Goal: Browse casually: Explore the website without a specific task or goal

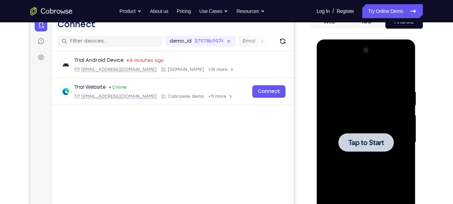
click at [370, 139] on span "Tap to Start" at bounding box center [366, 142] width 36 height 7
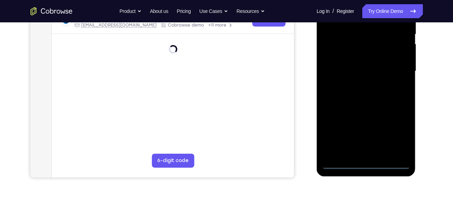
scroll to position [148, 0]
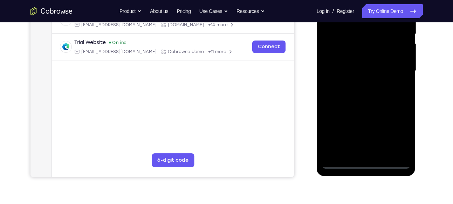
click at [364, 168] on div at bounding box center [366, 71] width 88 height 196
click at [398, 132] on div at bounding box center [366, 71] width 88 height 196
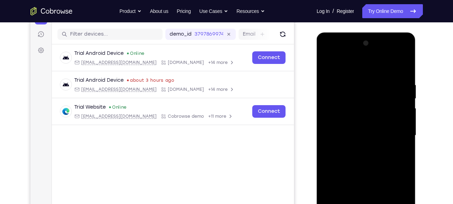
scroll to position [83, 0]
click at [359, 67] on div at bounding box center [366, 136] width 88 height 196
click at [333, 118] on div at bounding box center [366, 136] width 88 height 196
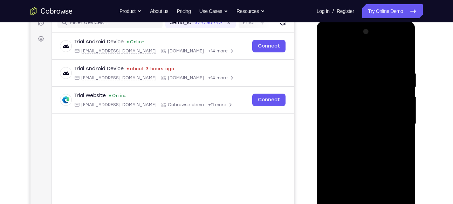
scroll to position [96, 0]
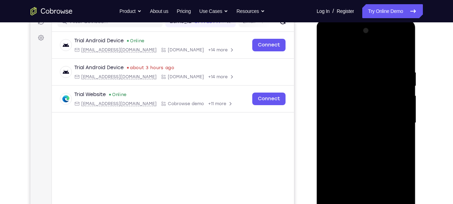
click at [360, 126] on div at bounding box center [366, 123] width 88 height 196
click at [342, 117] on div at bounding box center [366, 123] width 88 height 196
click at [342, 133] on div at bounding box center [366, 123] width 88 height 196
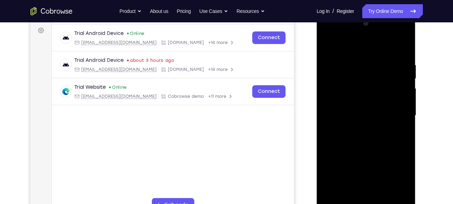
drag, startPoint x: 365, startPoint y: 142, endPoint x: 354, endPoint y: 100, distance: 43.5
click at [354, 100] on div at bounding box center [366, 116] width 88 height 196
click at [369, 195] on div at bounding box center [366, 116] width 88 height 196
click at [389, 53] on div at bounding box center [366, 116] width 88 height 196
click at [324, 42] on div at bounding box center [366, 116] width 88 height 196
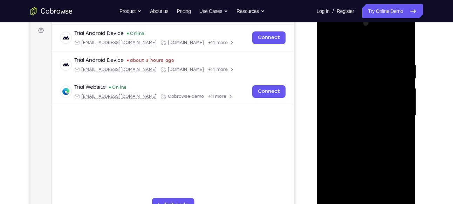
drag, startPoint x: 372, startPoint y: 146, endPoint x: 365, endPoint y: 82, distance: 63.7
click at [365, 82] on div at bounding box center [366, 116] width 88 height 196
drag, startPoint x: 377, startPoint y: 102, endPoint x: 363, endPoint y: 194, distance: 93.5
click at [363, 194] on div at bounding box center [366, 116] width 88 height 196
click at [394, 32] on div at bounding box center [366, 116] width 88 height 196
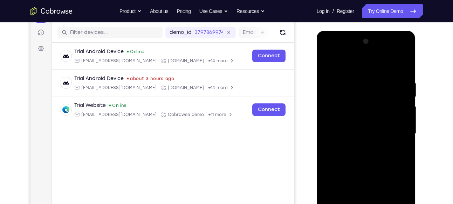
scroll to position [85, 0]
click at [326, 51] on div at bounding box center [366, 134] width 88 height 196
click at [396, 128] on div at bounding box center [366, 134] width 88 height 196
click at [357, 145] on div at bounding box center [366, 134] width 88 height 196
click at [359, 125] on div at bounding box center [366, 134] width 88 height 196
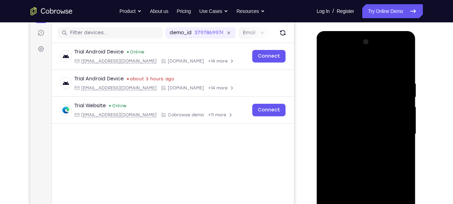
click at [344, 119] on div at bounding box center [366, 134] width 88 height 196
click at [336, 134] on div at bounding box center [366, 134] width 88 height 196
click at [359, 158] on div at bounding box center [366, 134] width 88 height 196
click at [368, 167] on div at bounding box center [366, 134] width 88 height 196
click at [360, 131] on div at bounding box center [366, 134] width 88 height 196
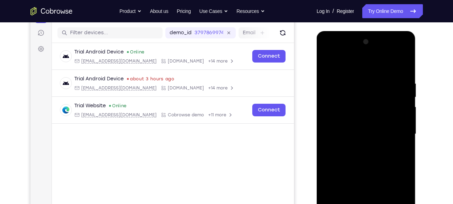
click at [355, 113] on div at bounding box center [366, 134] width 88 height 196
click at [352, 104] on div at bounding box center [366, 134] width 88 height 196
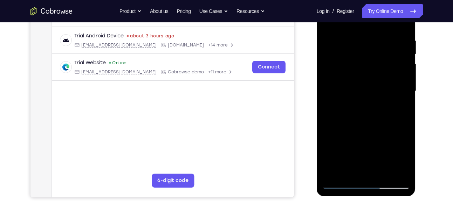
click at [363, 122] on div at bounding box center [366, 91] width 88 height 196
click at [354, 40] on div at bounding box center [366, 91] width 88 height 196
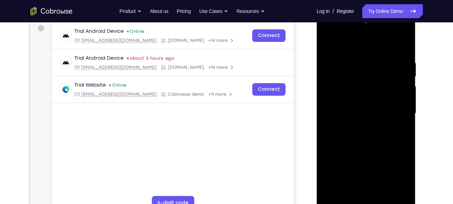
scroll to position [105, 0]
click at [403, 103] on div at bounding box center [366, 114] width 88 height 196
click at [401, 49] on div at bounding box center [366, 114] width 88 height 196
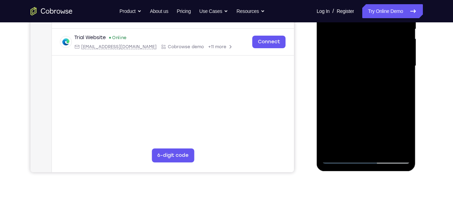
scroll to position [154, 0]
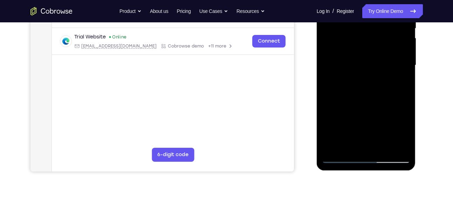
click at [383, 149] on div at bounding box center [366, 65] width 88 height 196
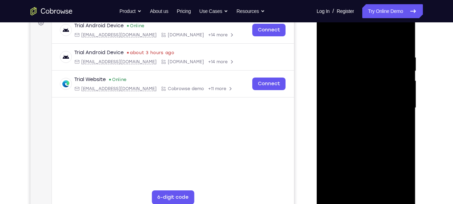
scroll to position [107, 0]
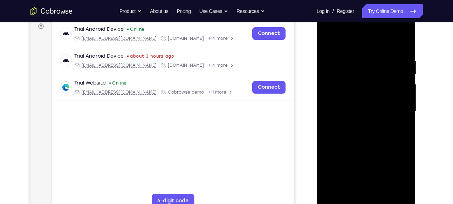
click at [364, 149] on div at bounding box center [366, 112] width 88 height 196
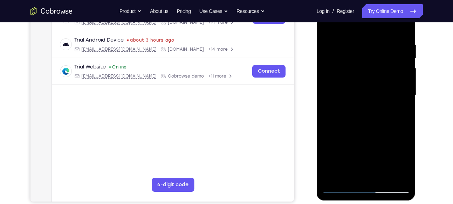
scroll to position [124, 0]
click at [341, 187] on div at bounding box center [366, 95] width 88 height 196
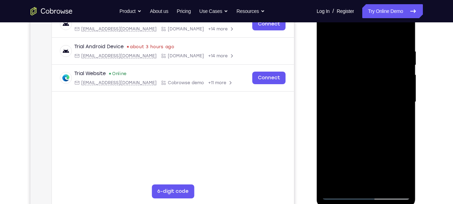
click at [401, 186] on div at bounding box center [366, 102] width 88 height 196
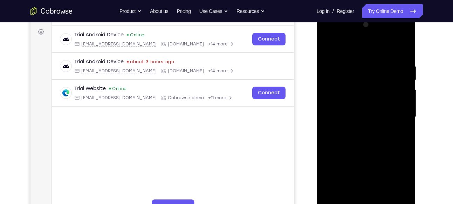
scroll to position [101, 0]
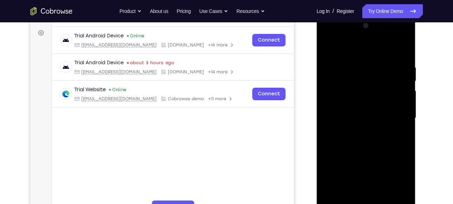
click at [327, 46] on div at bounding box center [366, 118] width 88 height 196
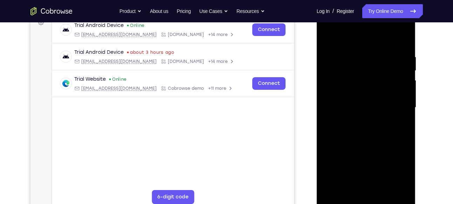
drag, startPoint x: 377, startPoint y: 146, endPoint x: 372, endPoint y: 34, distance: 111.8
click at [372, 34] on div at bounding box center [366, 108] width 88 height 196
drag, startPoint x: 368, startPoint y: 159, endPoint x: 357, endPoint y: 21, distance: 138.0
click at [357, 21] on div at bounding box center [366, 108] width 88 height 196
drag, startPoint x: 354, startPoint y: 181, endPoint x: 347, endPoint y: 40, distance: 141.3
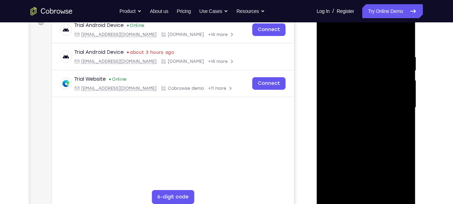
click at [347, 40] on div at bounding box center [366, 108] width 88 height 196
click at [332, 174] on div at bounding box center [366, 108] width 88 height 196
click at [376, 120] on div at bounding box center [366, 108] width 88 height 196
click at [371, 121] on div at bounding box center [366, 108] width 88 height 196
click at [395, 29] on div at bounding box center [366, 108] width 88 height 196
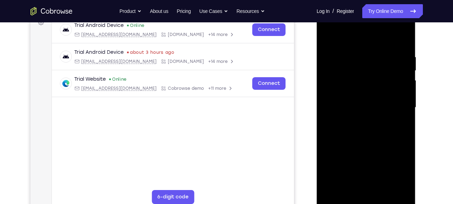
click at [364, 39] on div at bounding box center [366, 108] width 88 height 196
click at [410, 40] on div at bounding box center [366, 108] width 88 height 196
drag, startPoint x: 367, startPoint y: 165, endPoint x: 355, endPoint y: 7, distance: 159.0
click at [355, 7] on div at bounding box center [365, 109] width 99 height 209
drag, startPoint x: 363, startPoint y: 134, endPoint x: 352, endPoint y: 55, distance: 80.4
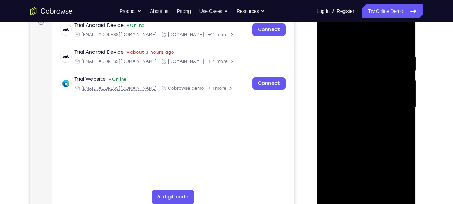
click at [352, 55] on div at bounding box center [366, 108] width 88 height 196
click at [336, 189] on div at bounding box center [366, 108] width 88 height 196
click at [348, 122] on div at bounding box center [366, 108] width 88 height 196
